Goal: Find specific page/section: Find specific page/section

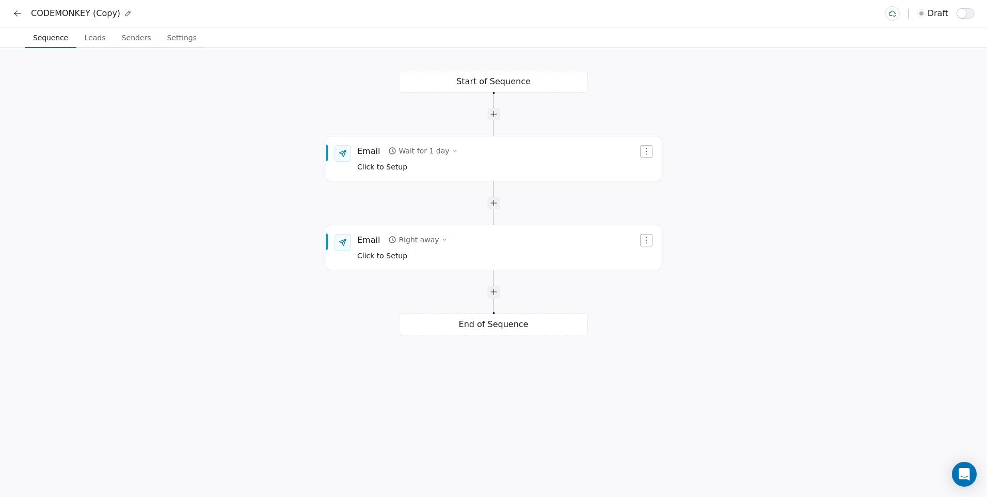
click at [14, 13] on icon at bounding box center [15, 12] width 3 height 3
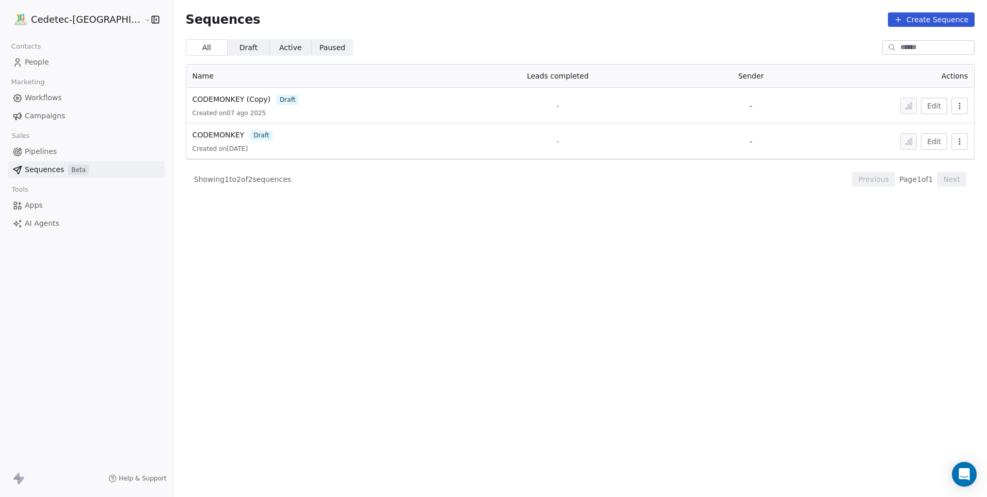
click at [43, 115] on span "Campaigns" at bounding box center [45, 115] width 40 height 11
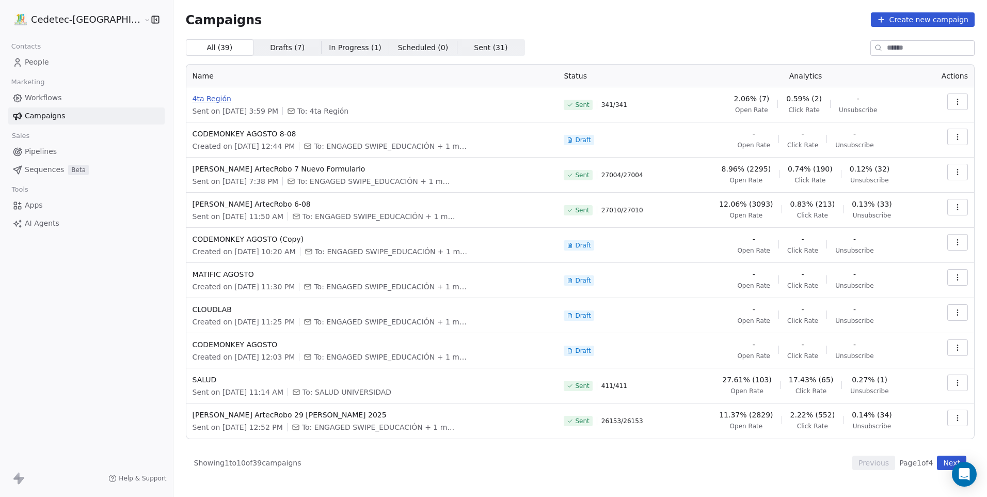
click at [195, 100] on span "4ta Región" at bounding box center [372, 98] width 359 height 10
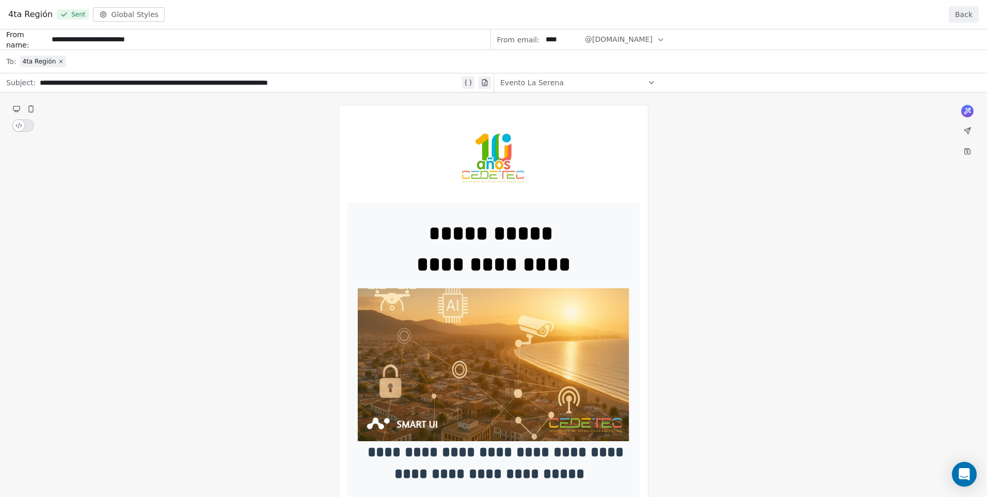
click at [960, 12] on button "Back" at bounding box center [964, 14] width 30 height 17
